Goal: Information Seeking & Learning: Learn about a topic

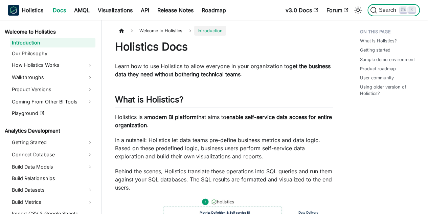
click at [377, 12] on span "Search" at bounding box center [388, 10] width 23 height 6
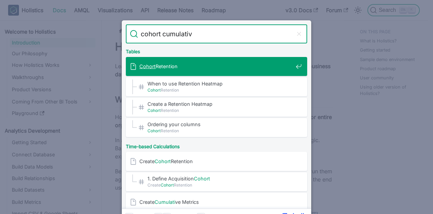
type input "cohort cumulative"
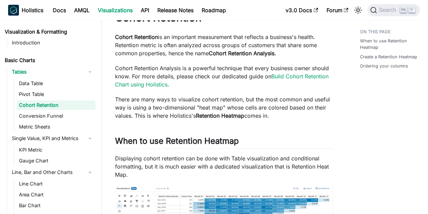
scroll to position [23, 0]
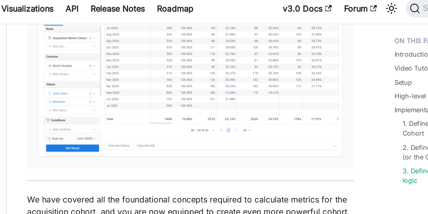
scroll to position [2277, 0]
